Goal: Navigation & Orientation: Find specific page/section

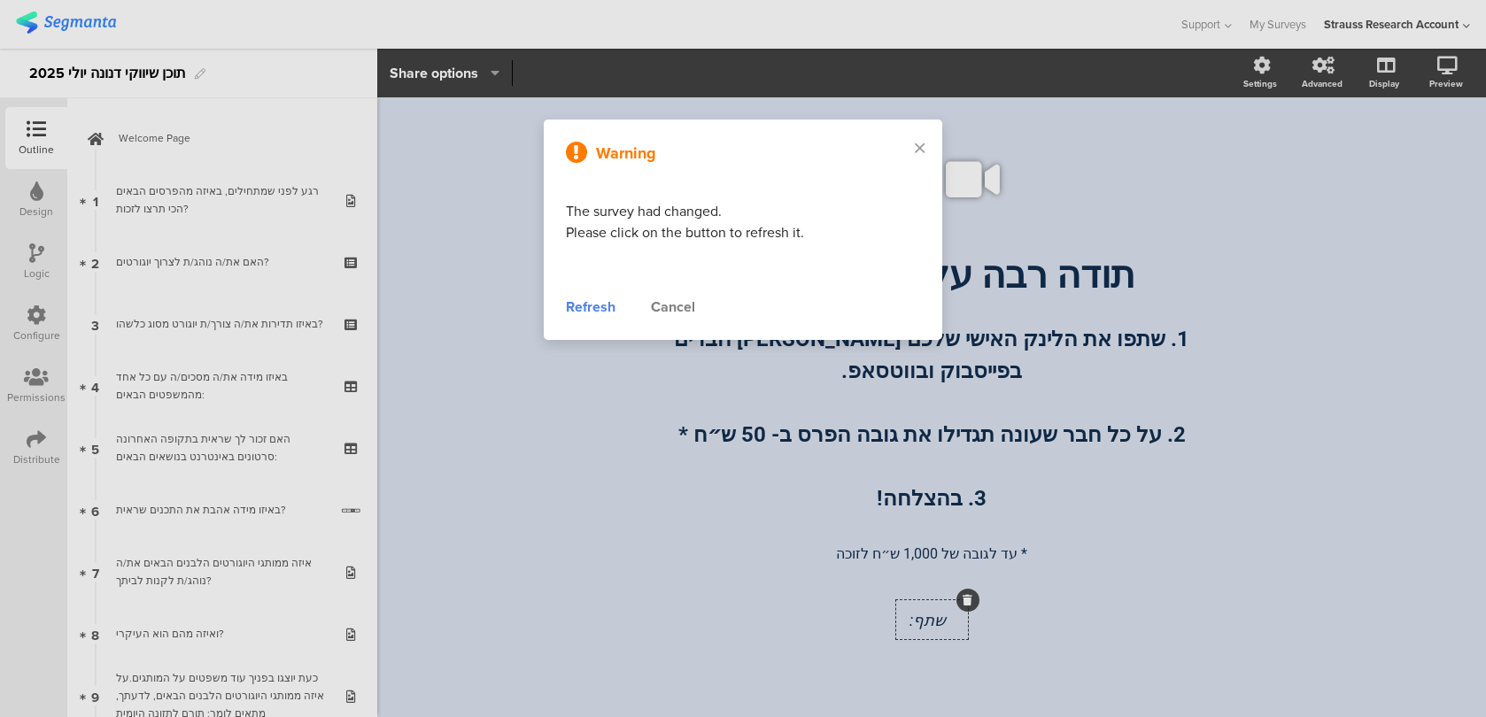
click at [593, 306] on div "Refresh" at bounding box center [591, 307] width 50 height 21
